Goal: Task Accomplishment & Management: Use online tool/utility

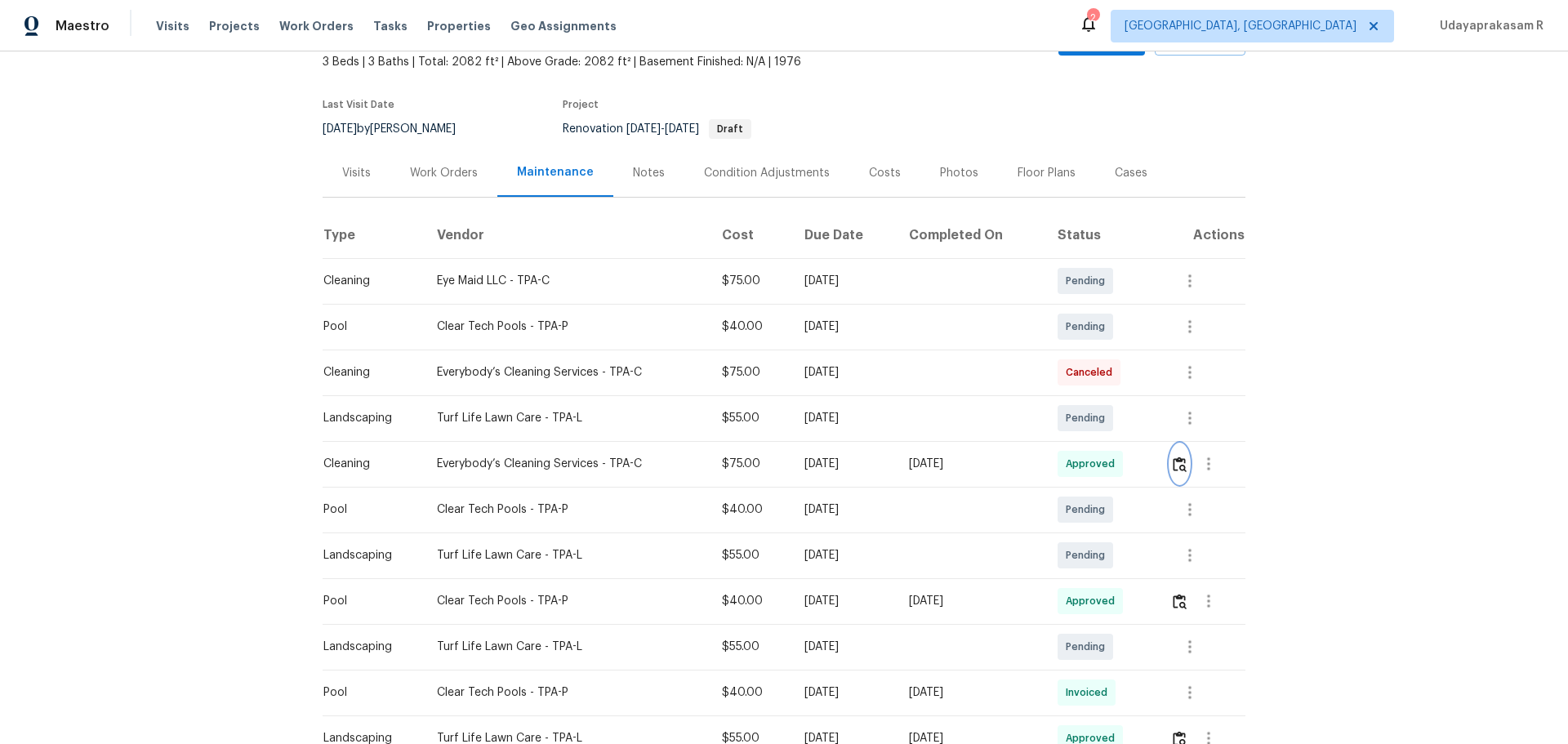
scroll to position [163, 0]
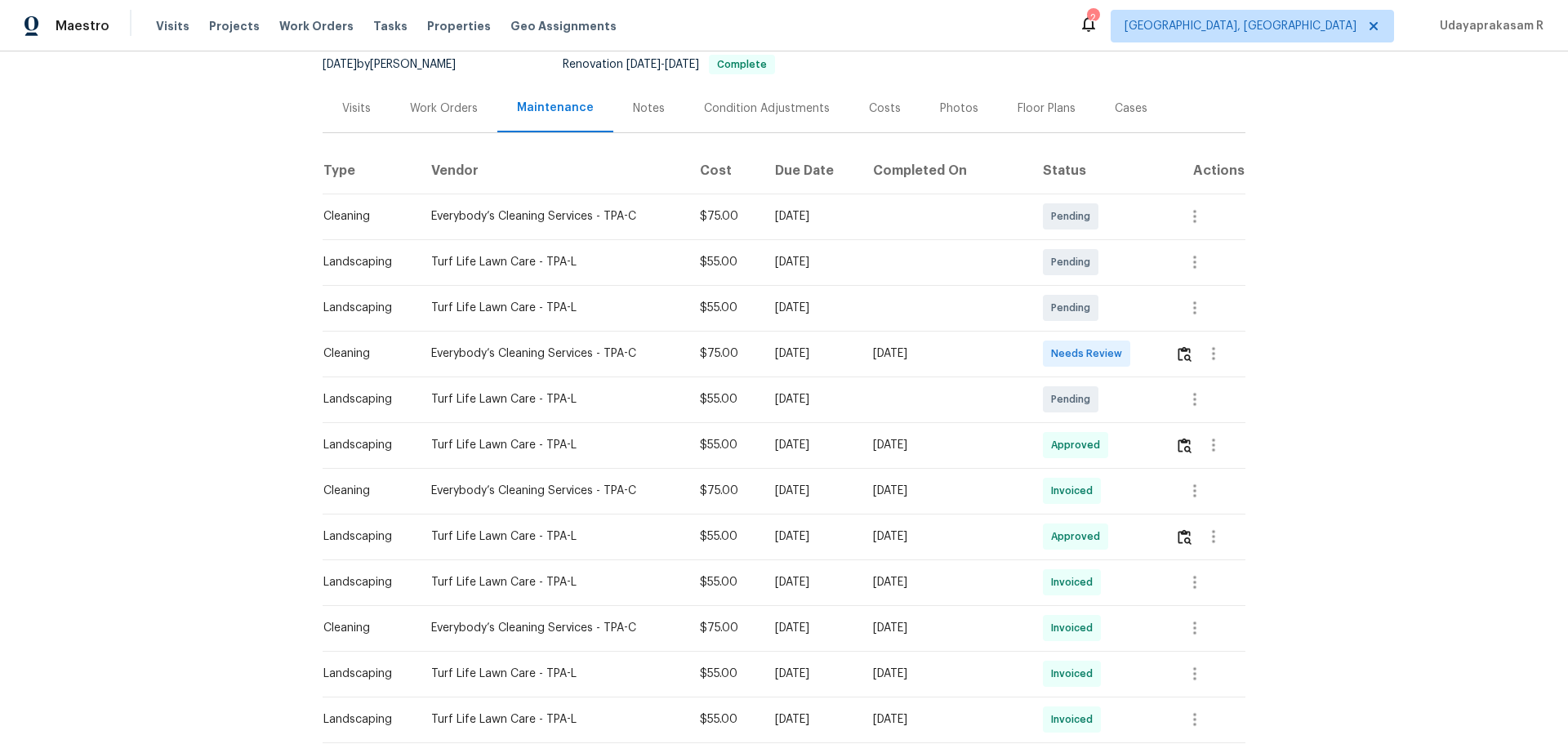
scroll to position [327, 0]
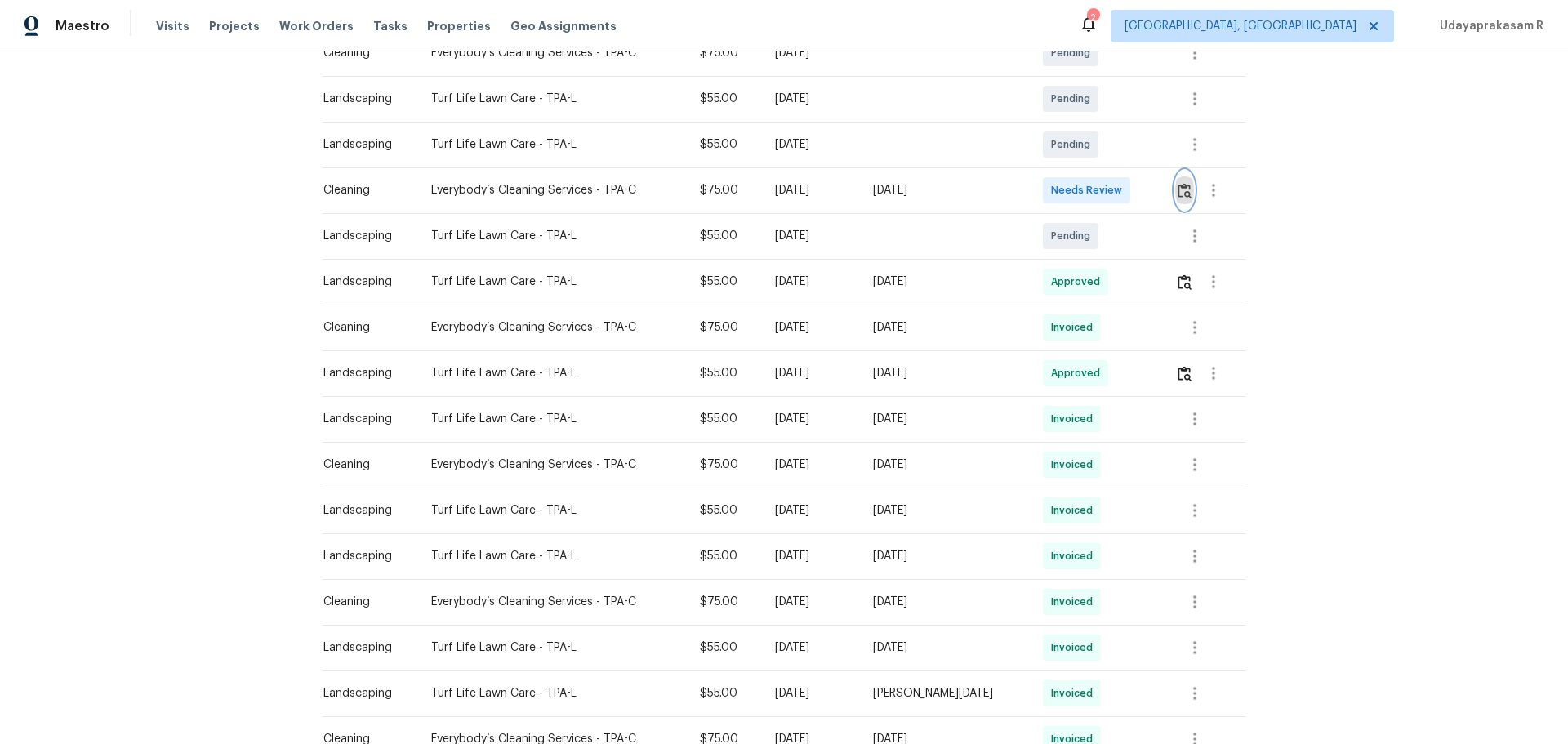
click at [1186, 188] on img "button" at bounding box center [1184, 190] width 13 height 15
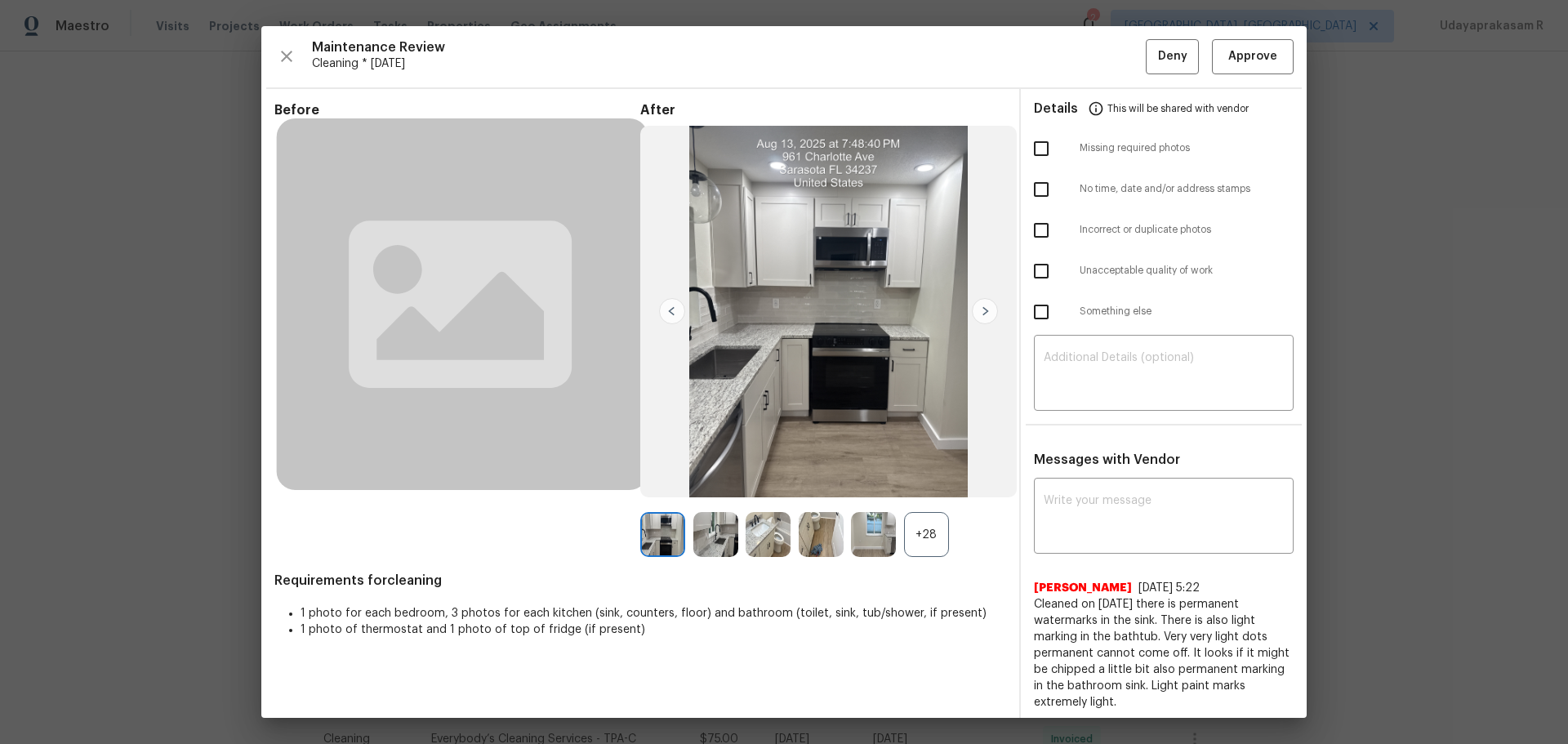
click at [984, 314] on img at bounding box center [985, 311] width 26 height 26
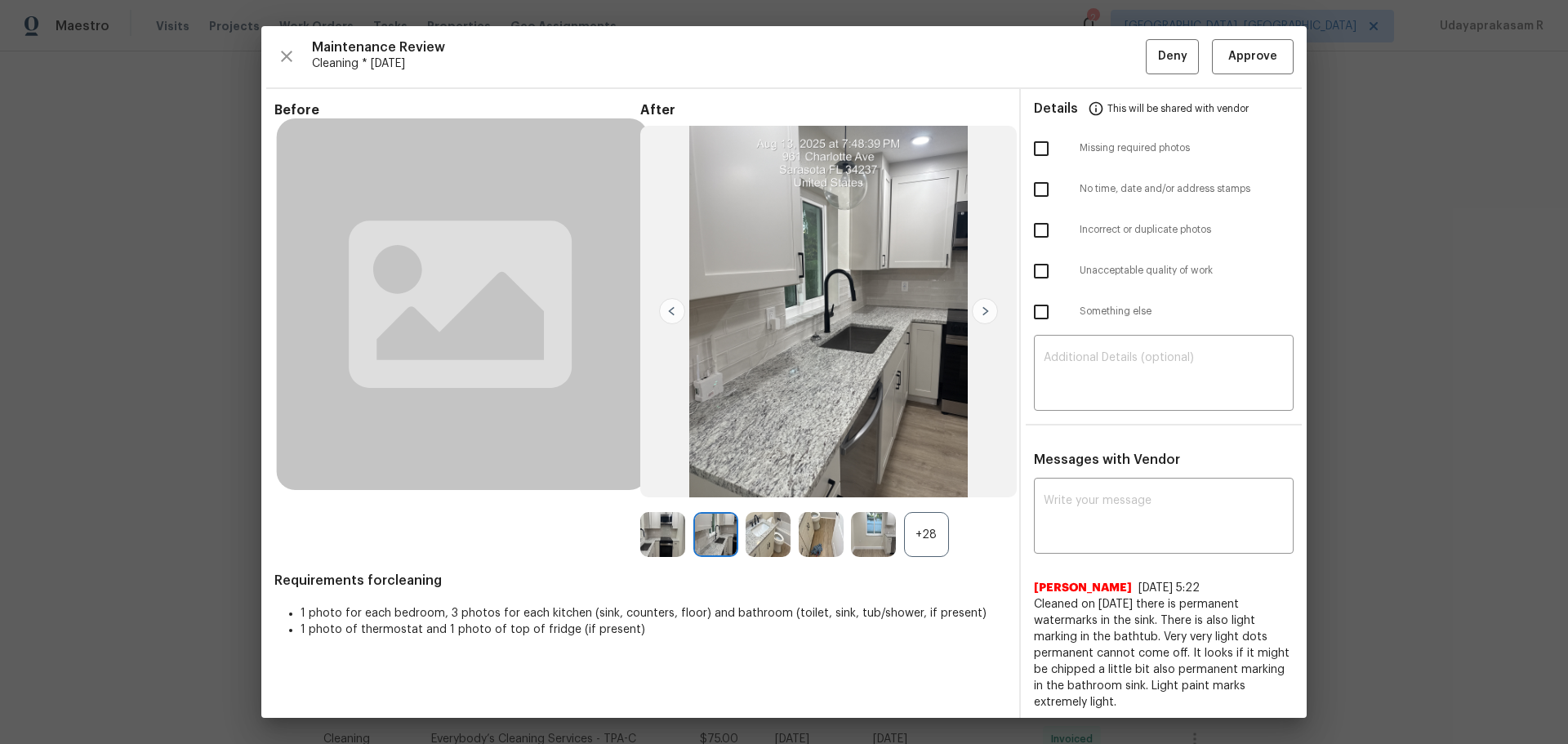
click at [984, 314] on img at bounding box center [985, 311] width 26 height 26
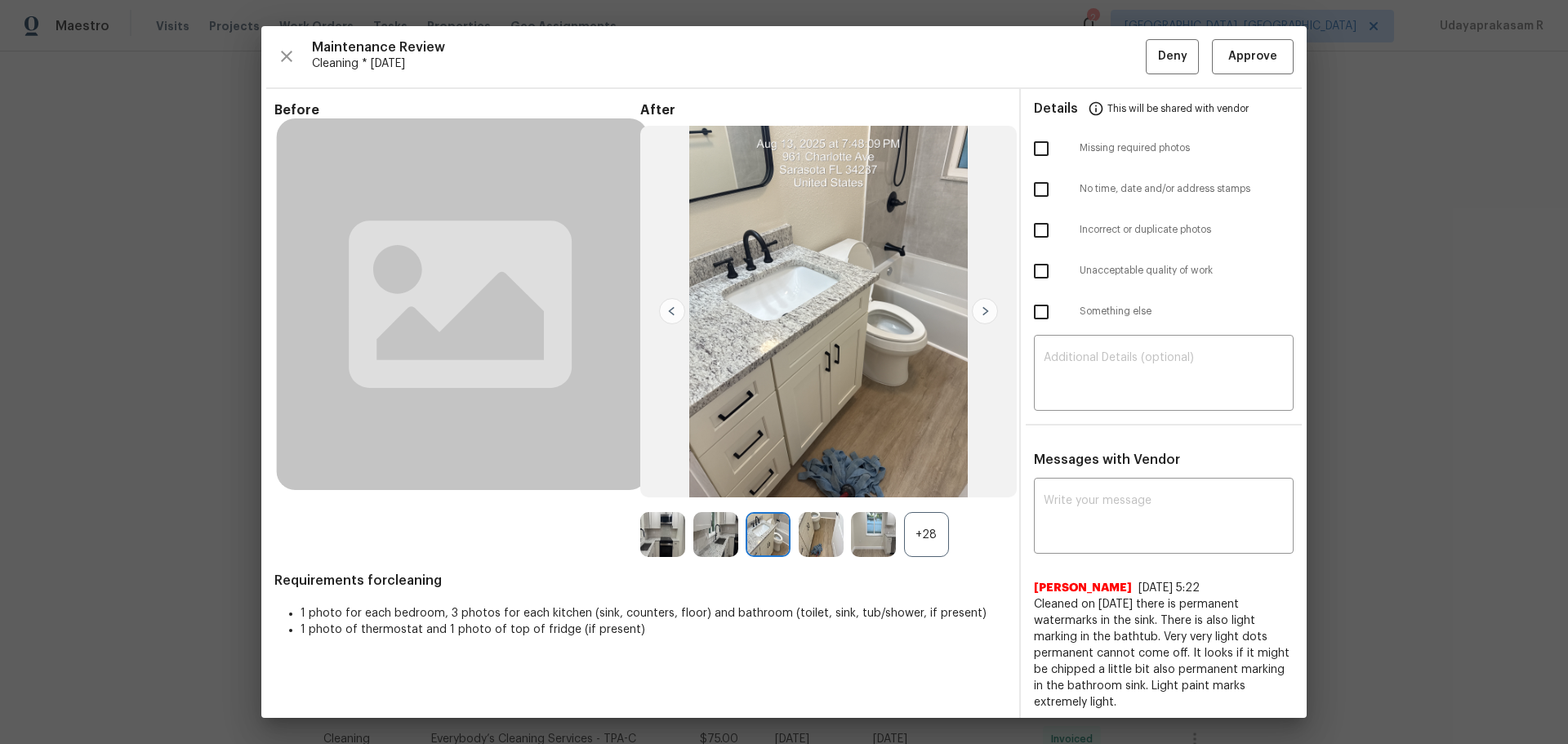
click at [984, 314] on img at bounding box center [985, 311] width 26 height 26
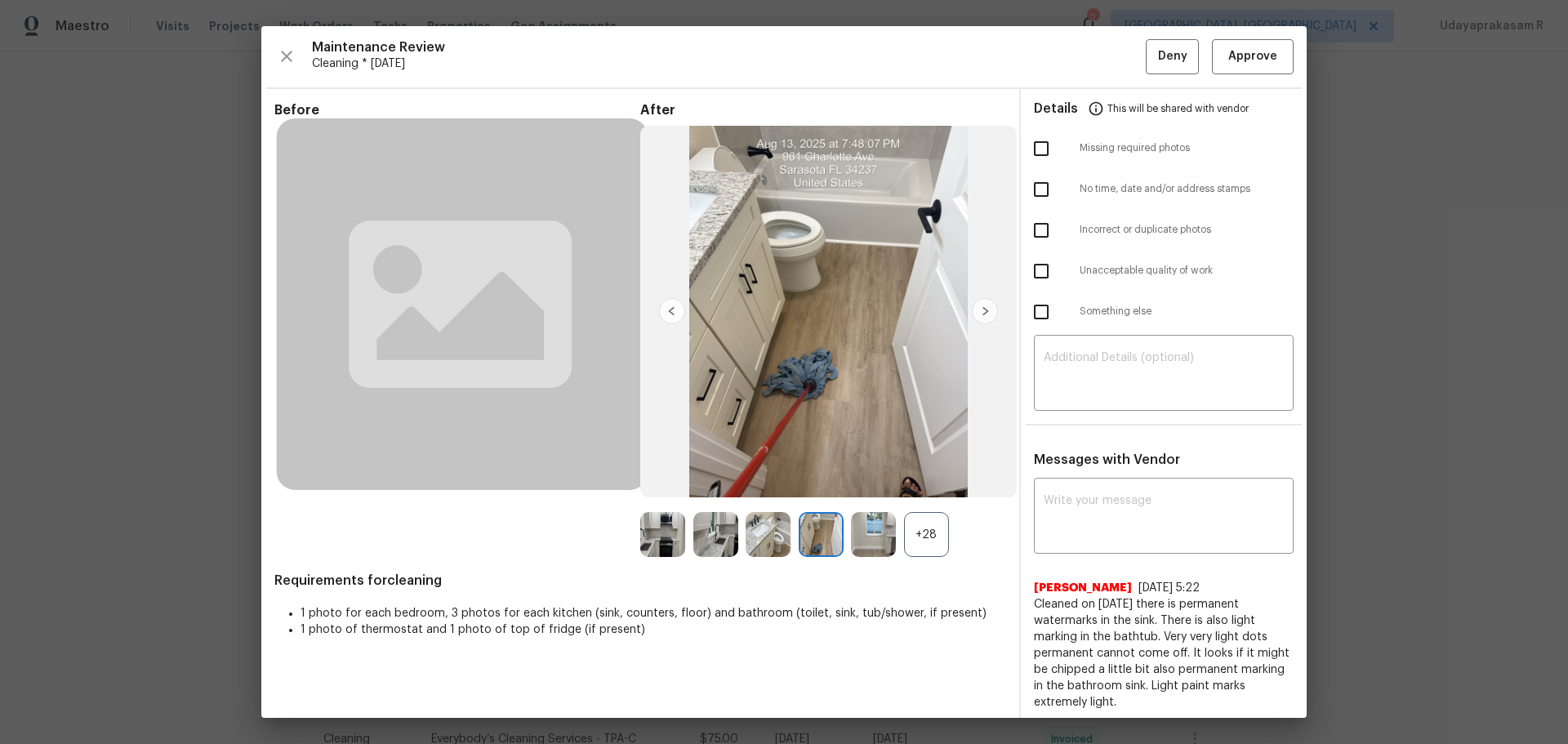
click at [914, 545] on div "+28" at bounding box center [926, 534] width 45 height 45
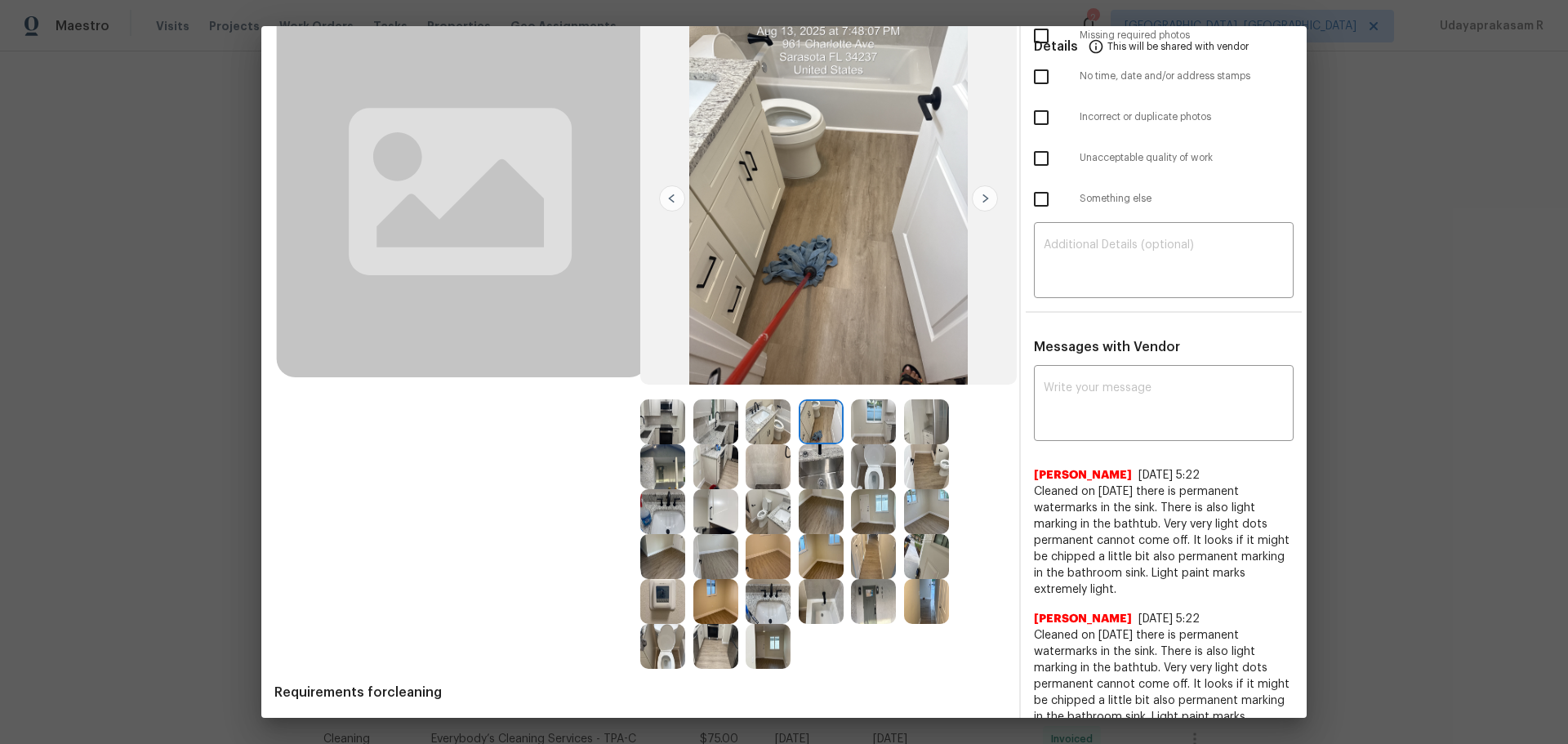
scroll to position [163, 0]
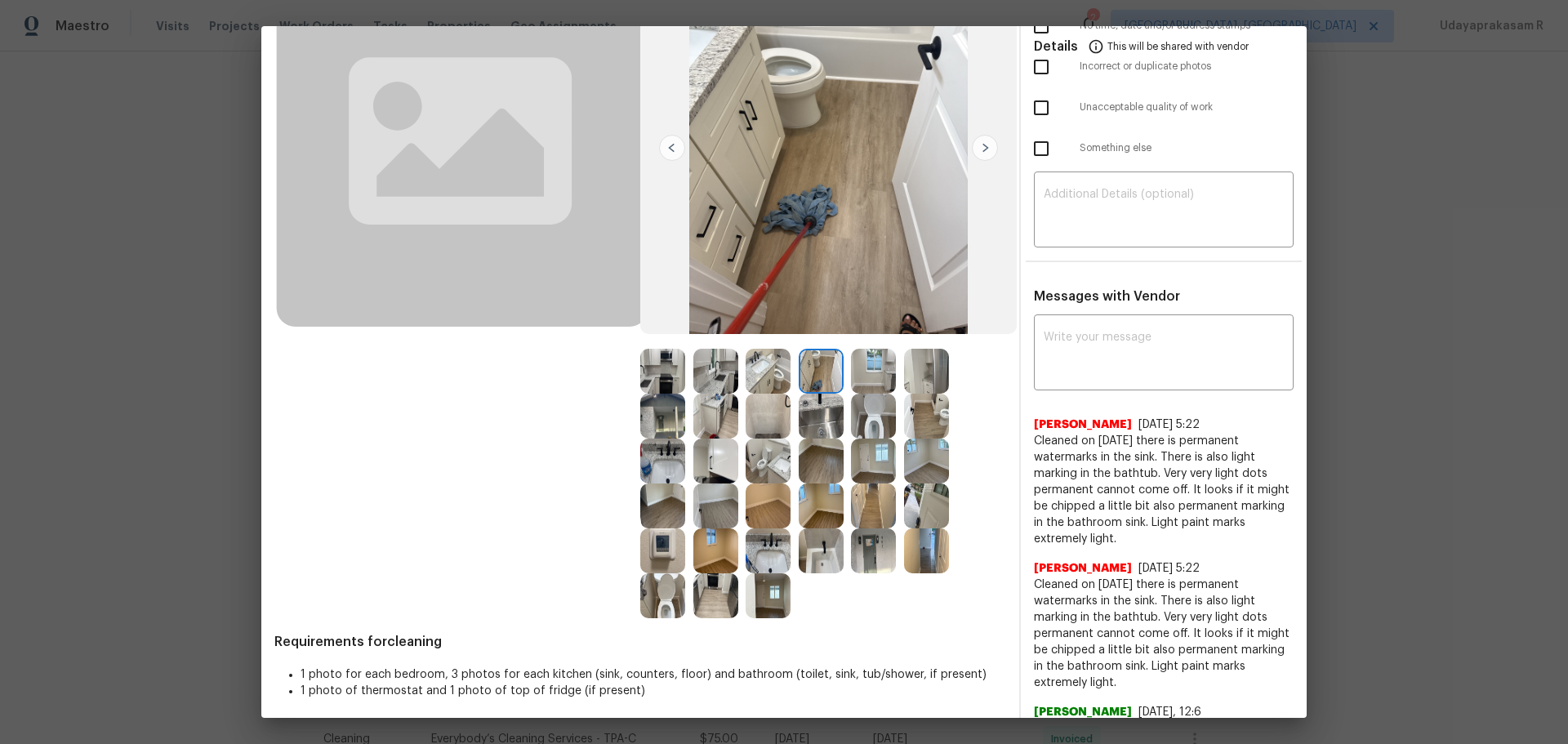
click at [810, 419] on img at bounding box center [821, 416] width 45 height 45
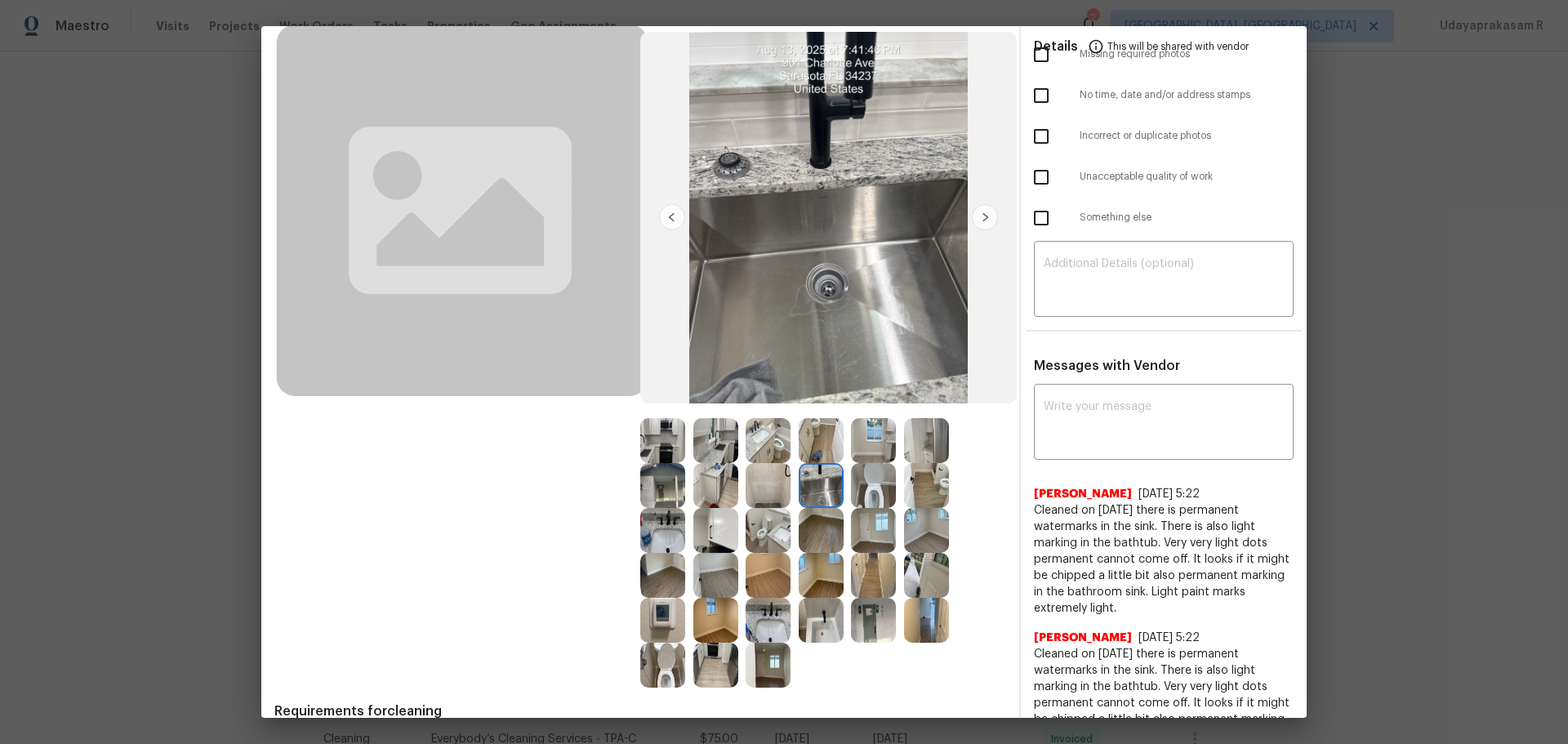
scroll to position [0, 0]
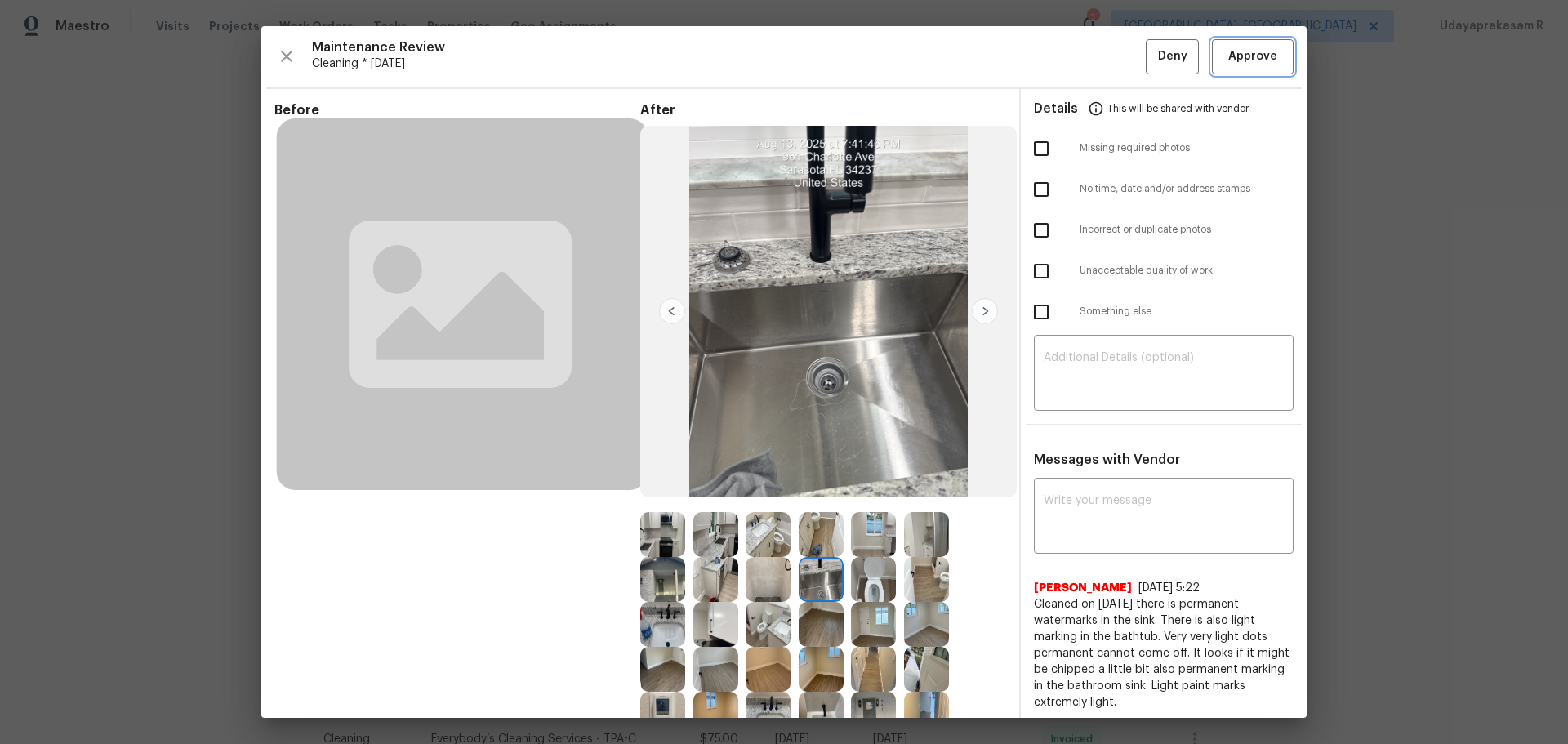
click at [1236, 57] on span "Approve" at bounding box center [1252, 57] width 49 height 21
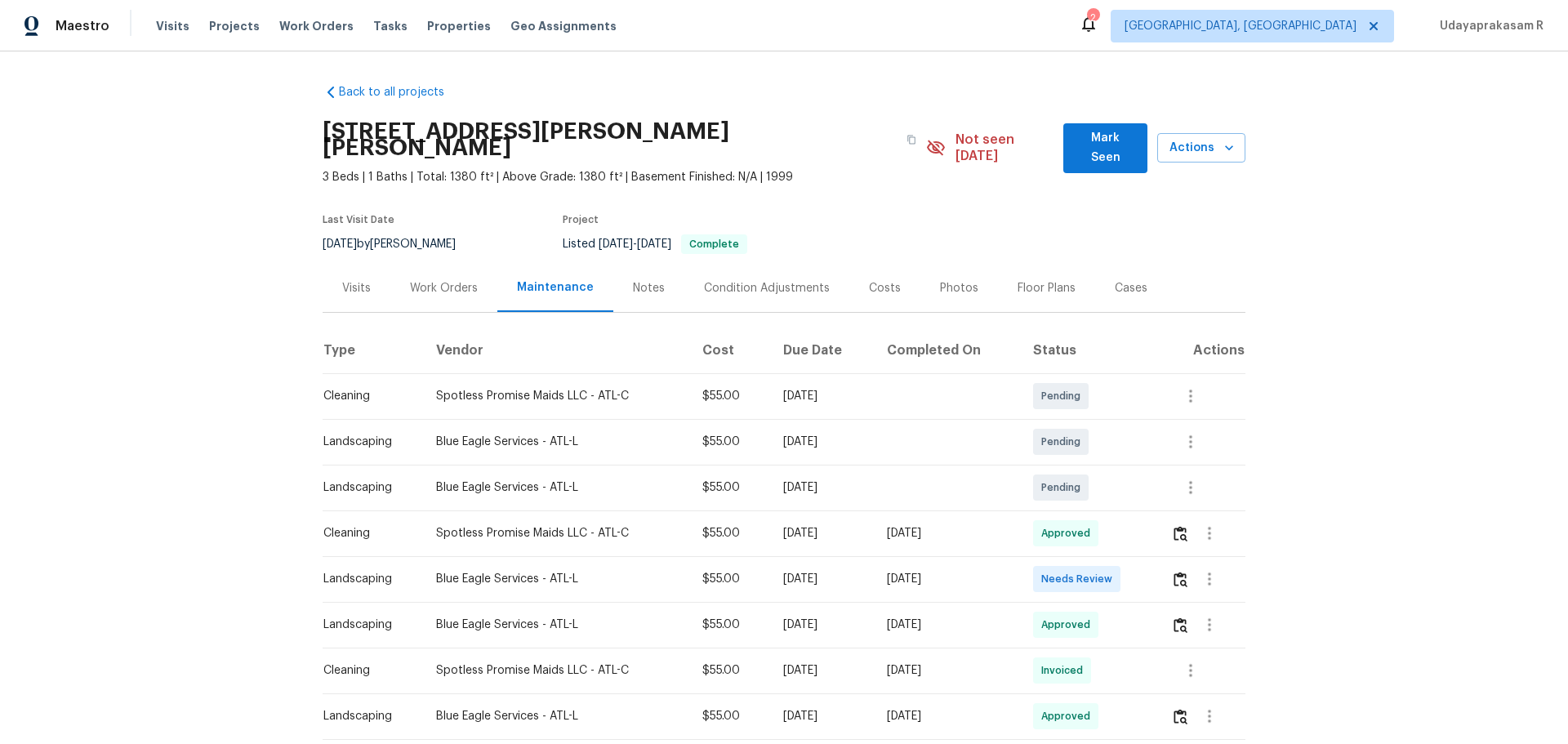
scroll to position [82, 0]
